Goal: Information Seeking & Learning: Learn about a topic

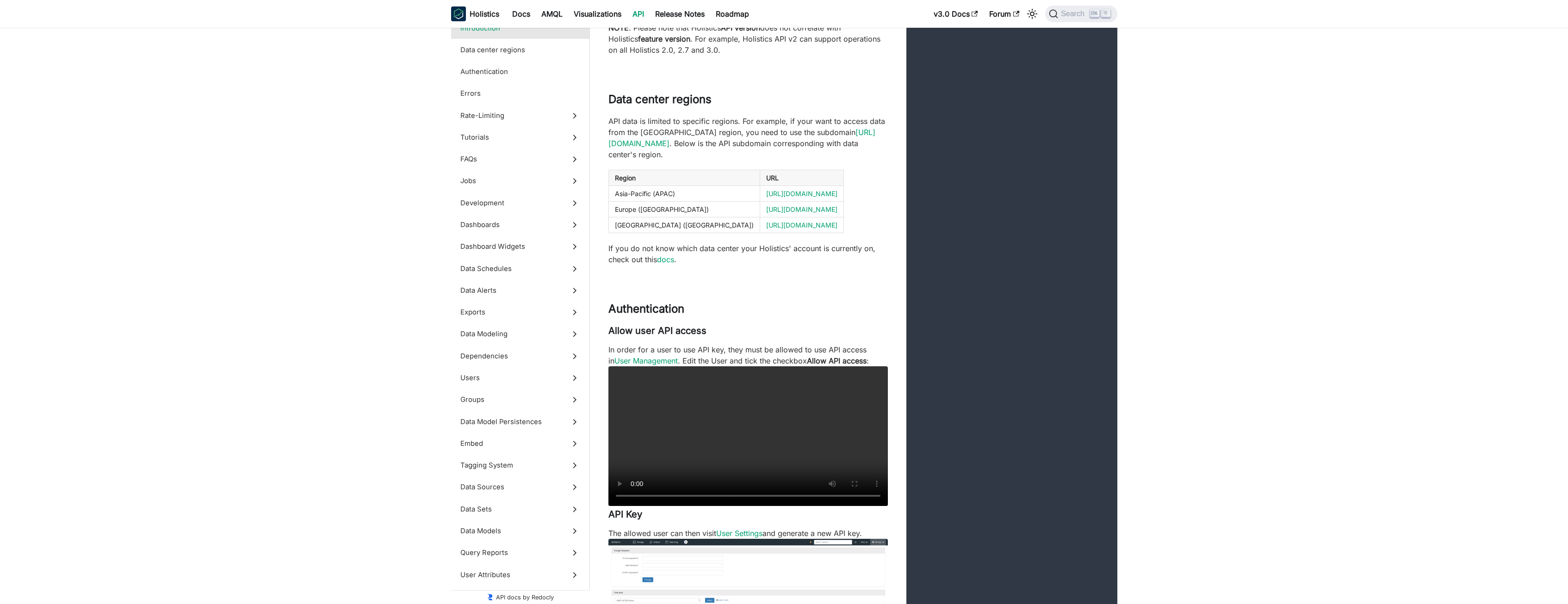
scroll to position [283, 0]
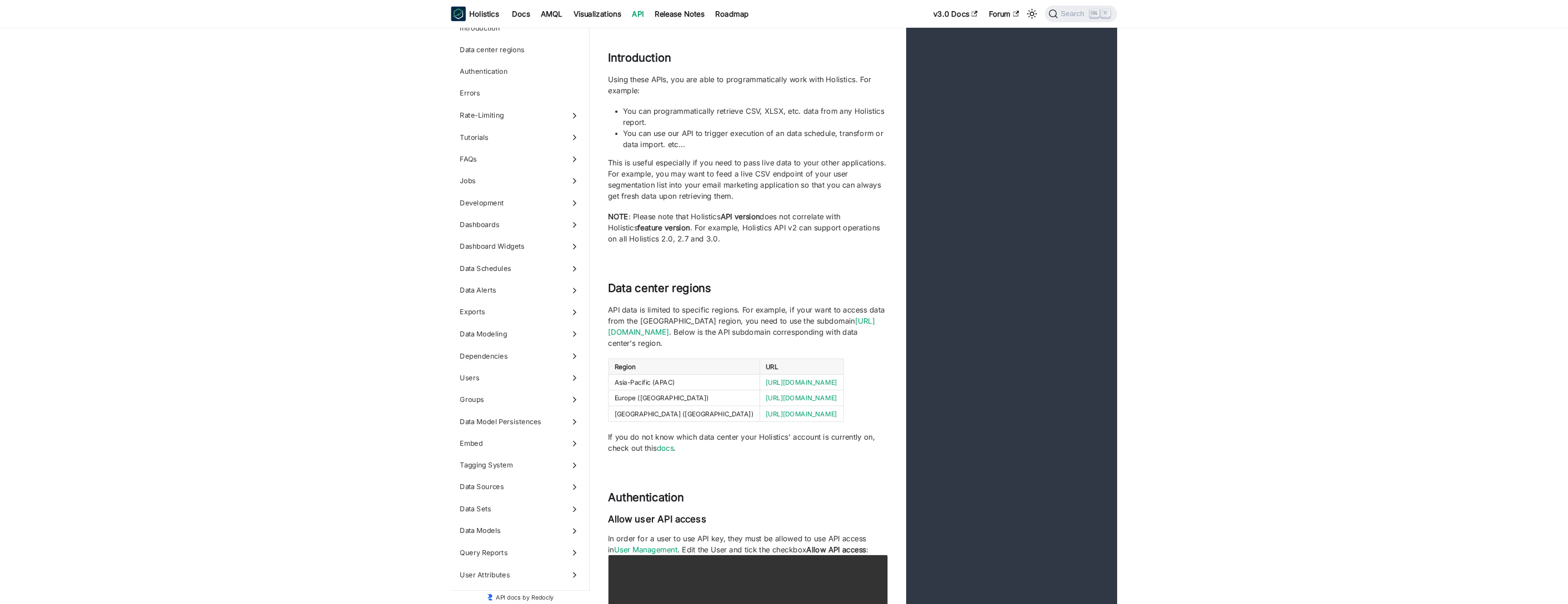
scroll to position [112, 0]
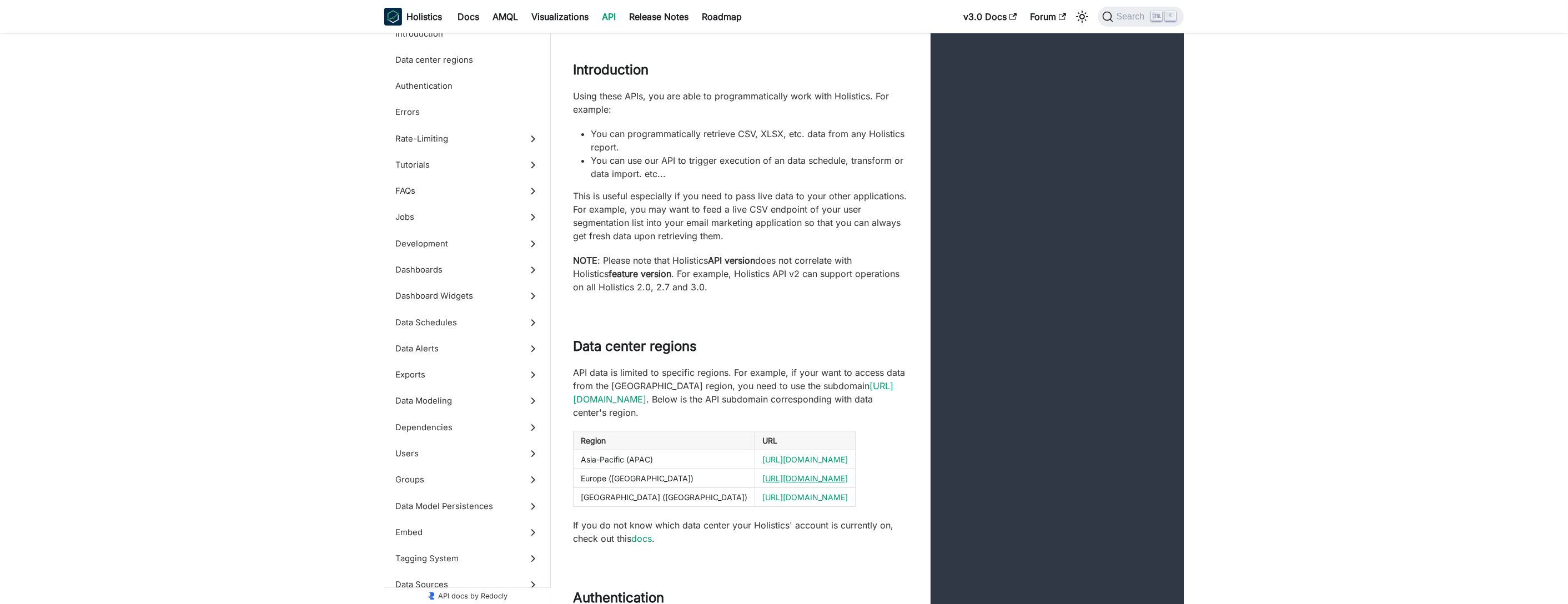
click at [762, 473] on link "[URL][DOMAIN_NAME]" at bounding box center [805, 478] width 85 height 9
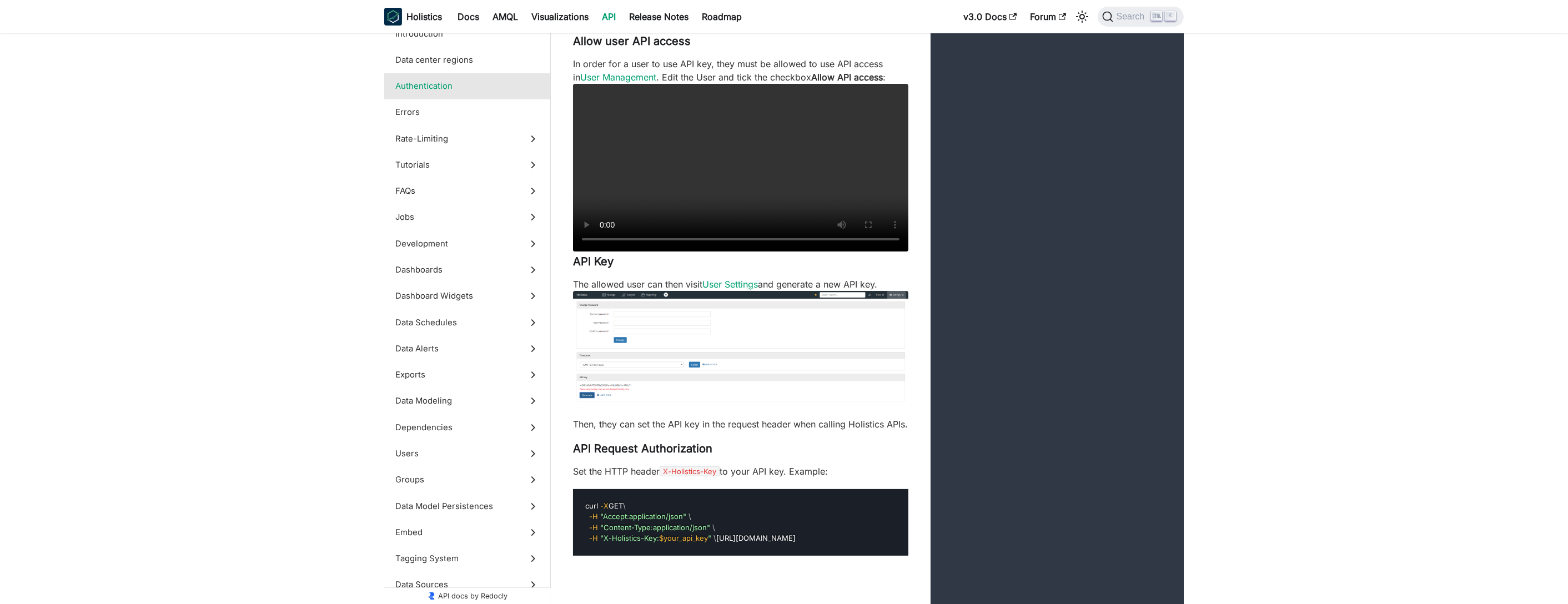
scroll to position [1045, 0]
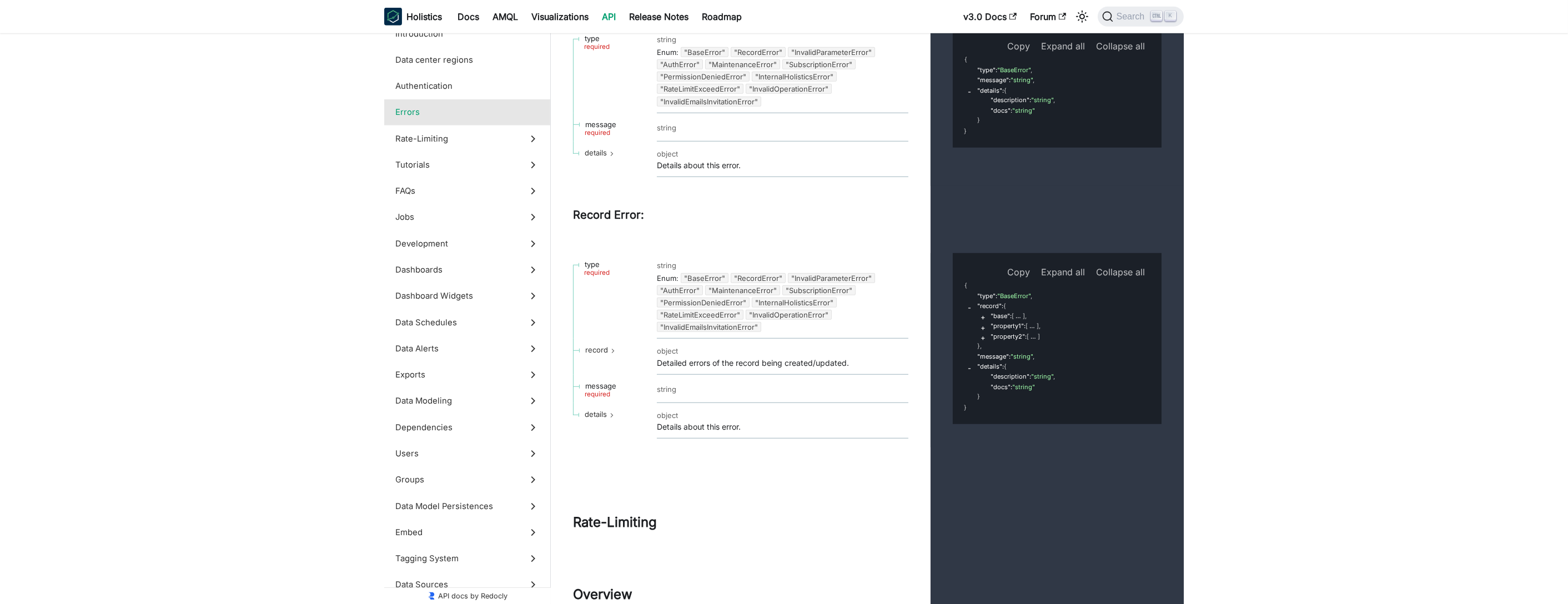
scroll to position [1919, 0]
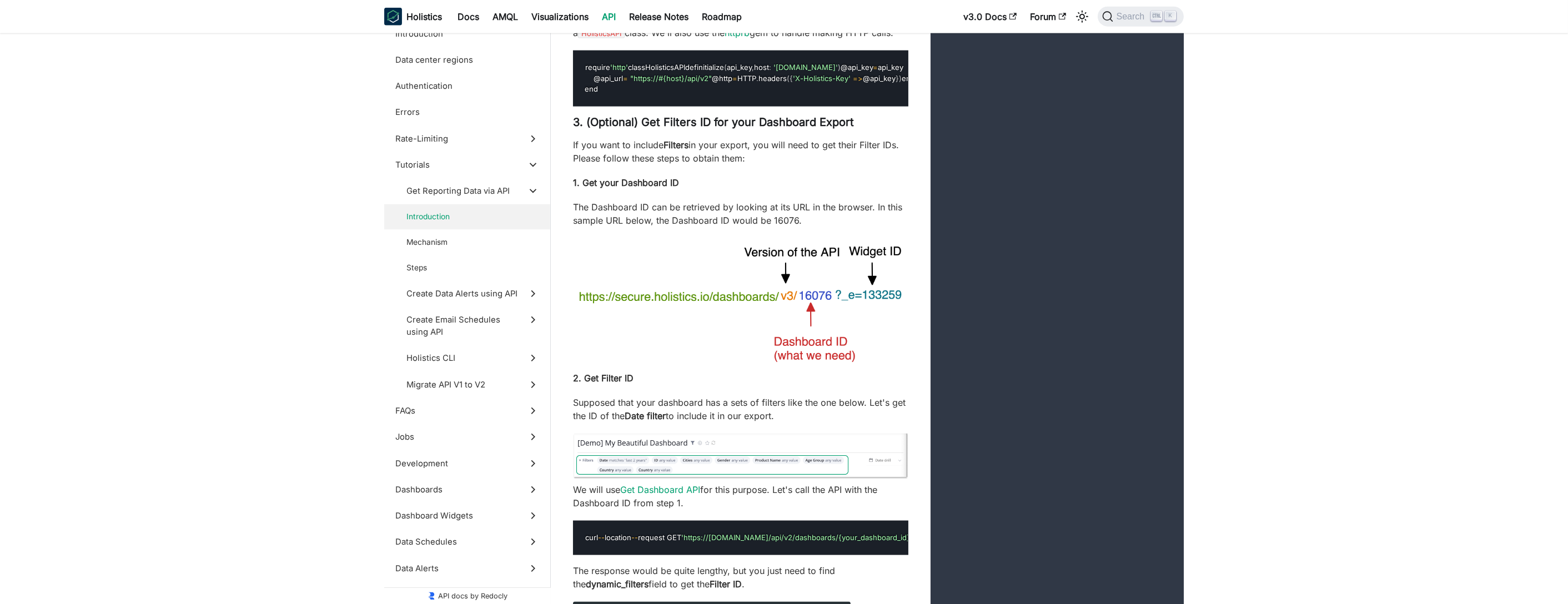
scroll to position [3902, 0]
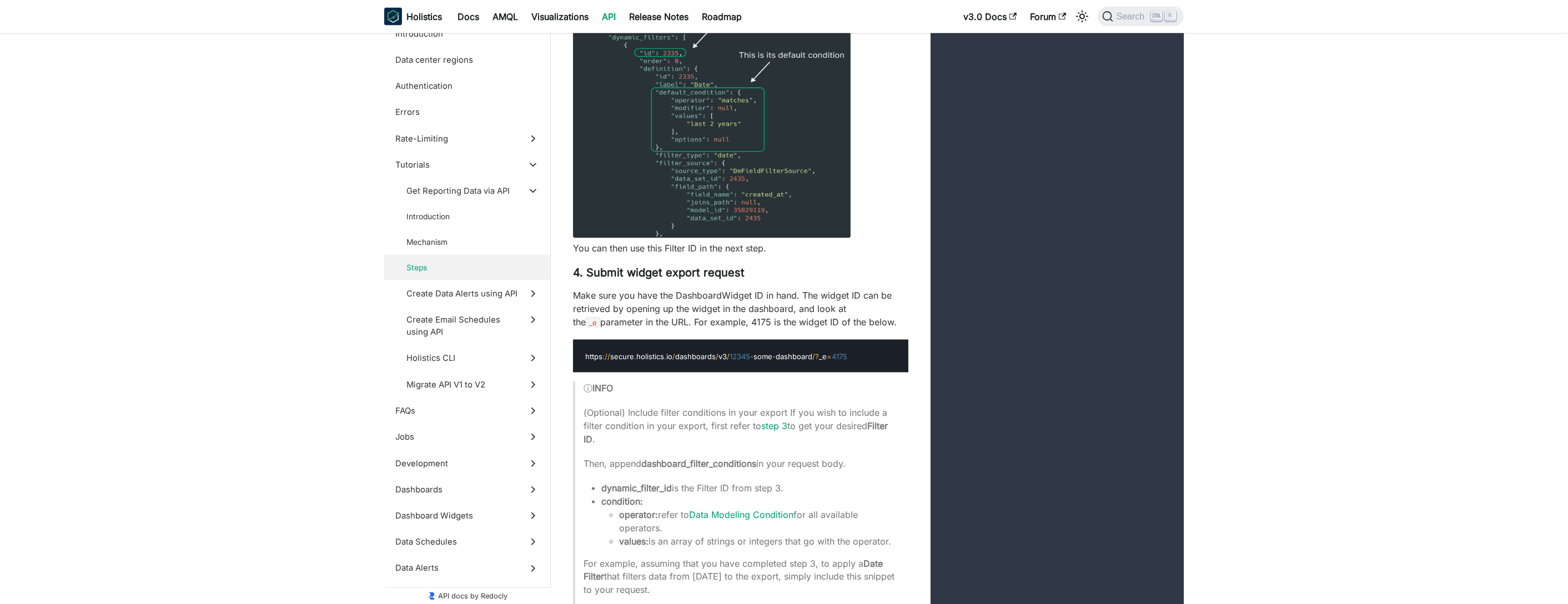
scroll to position [4193, 0]
